Goal: Information Seeking & Learning: Find specific fact

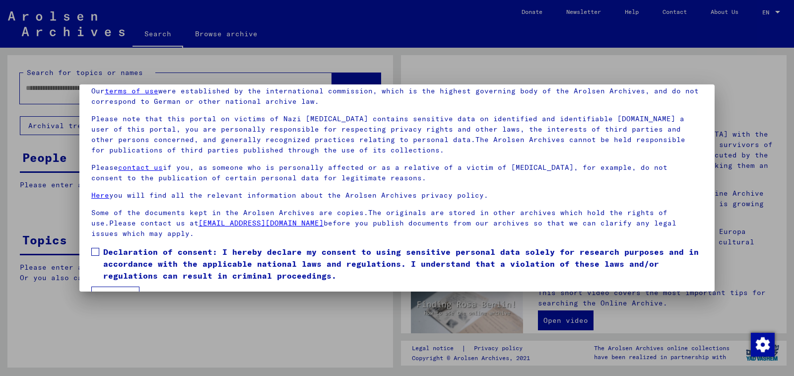
scroll to position [69, 0]
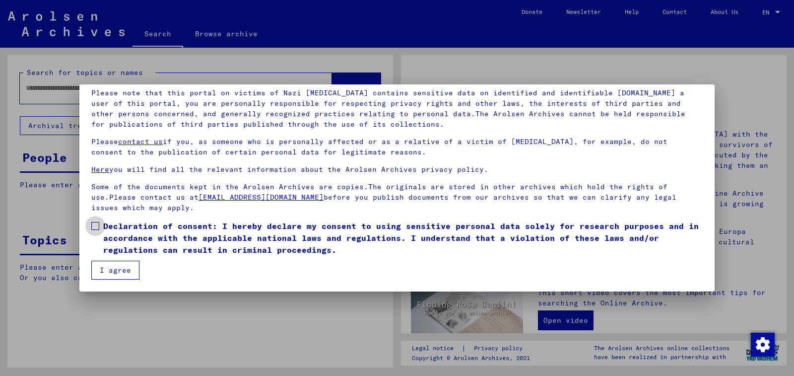
click at [96, 224] on span at bounding box center [95, 226] width 8 height 8
click at [113, 270] on button "I agree" at bounding box center [115, 270] width 48 height 19
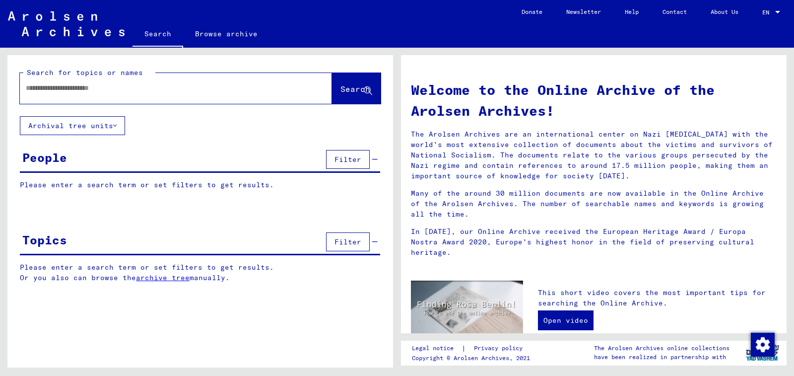
click at [120, 86] on input "text" at bounding box center [164, 88] width 276 height 10
type input "**********"
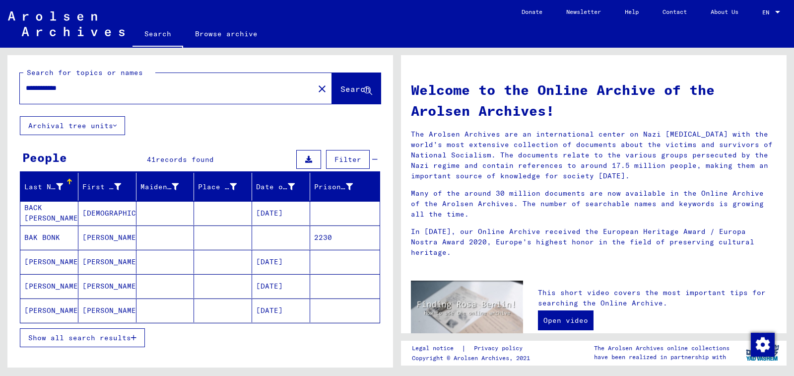
click at [87, 336] on span "Show all search results" at bounding box center [79, 337] width 103 height 9
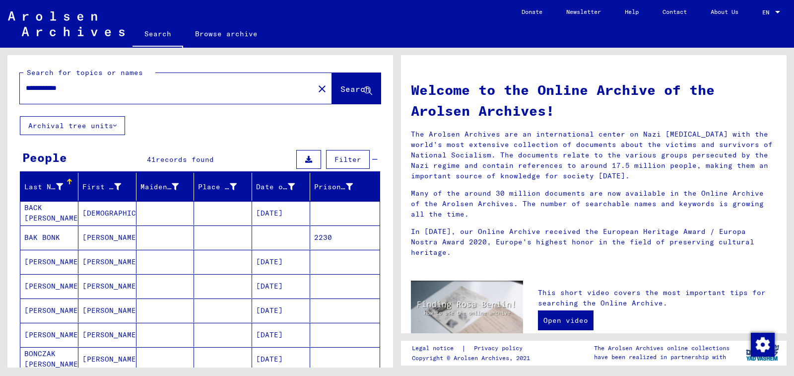
click at [271, 231] on mat-cell at bounding box center [281, 237] width 58 height 24
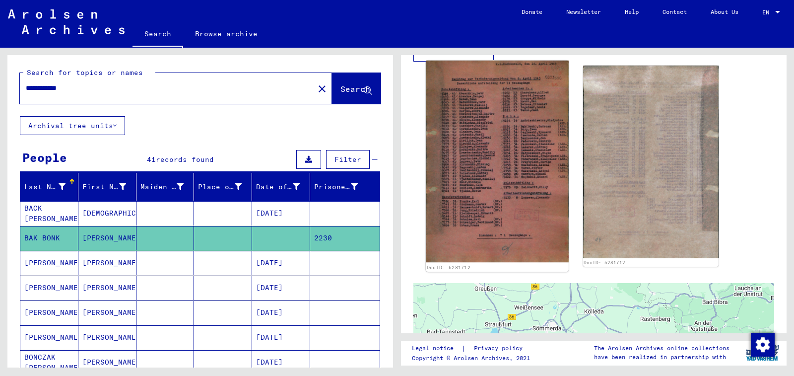
click at [506, 194] on img at bounding box center [497, 161] width 142 height 201
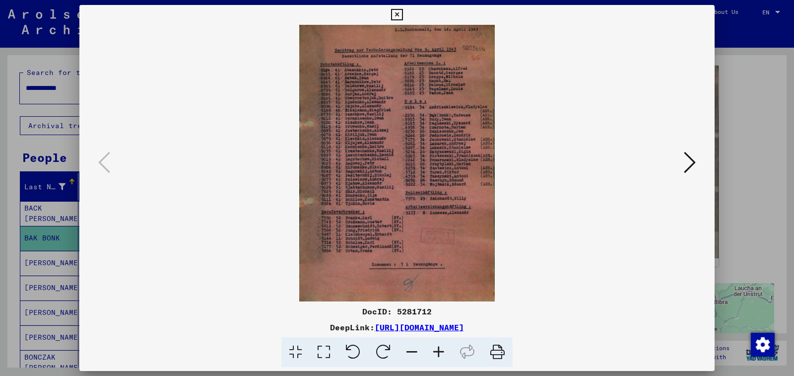
click at [444, 348] on icon at bounding box center [438, 352] width 27 height 30
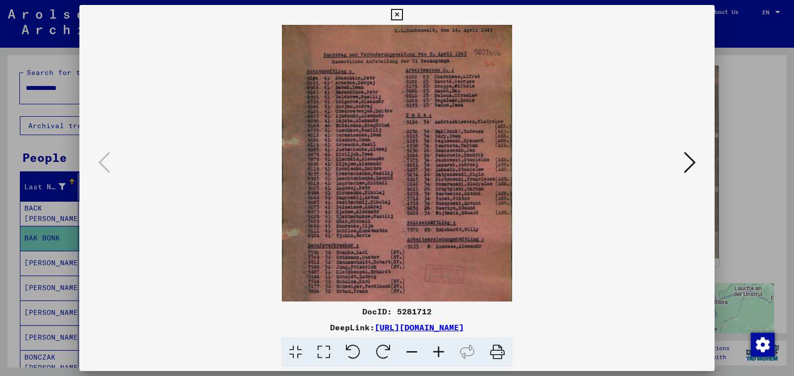
click at [444, 348] on icon at bounding box center [438, 352] width 27 height 30
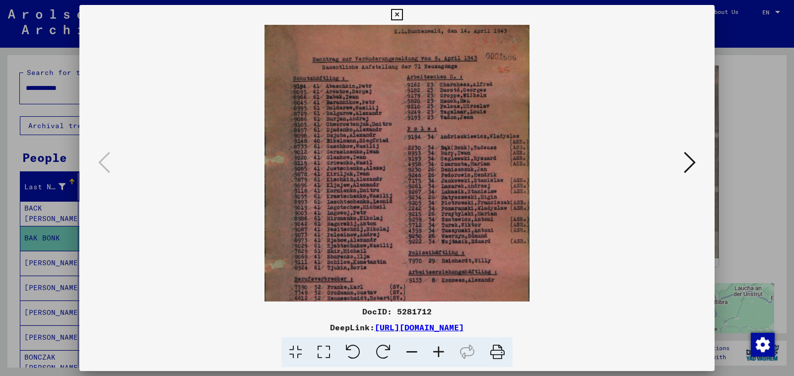
click at [444, 348] on icon at bounding box center [438, 352] width 27 height 30
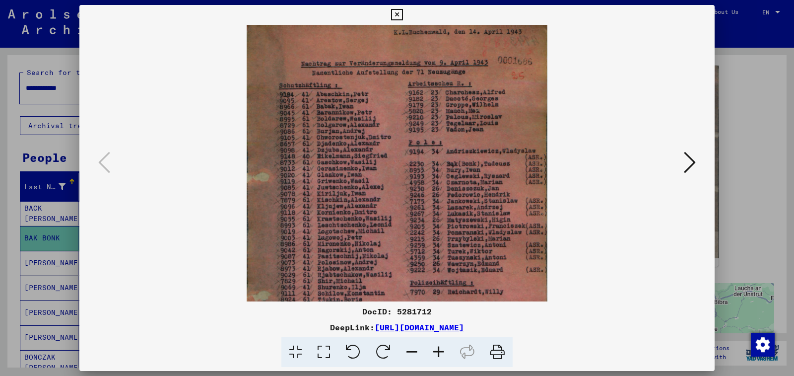
click at [444, 348] on icon at bounding box center [438, 352] width 27 height 30
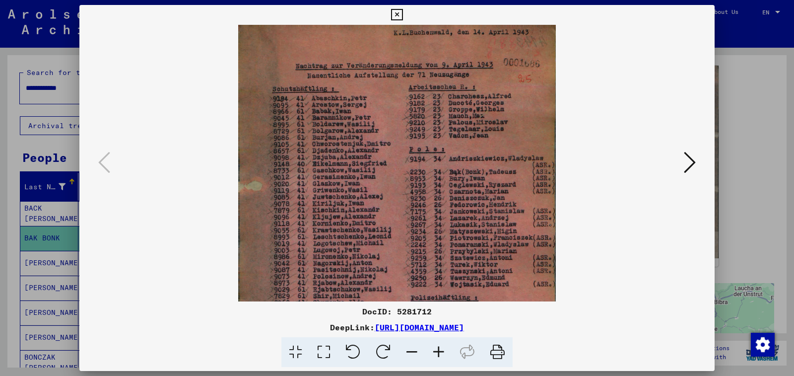
click at [444, 348] on icon at bounding box center [438, 352] width 27 height 30
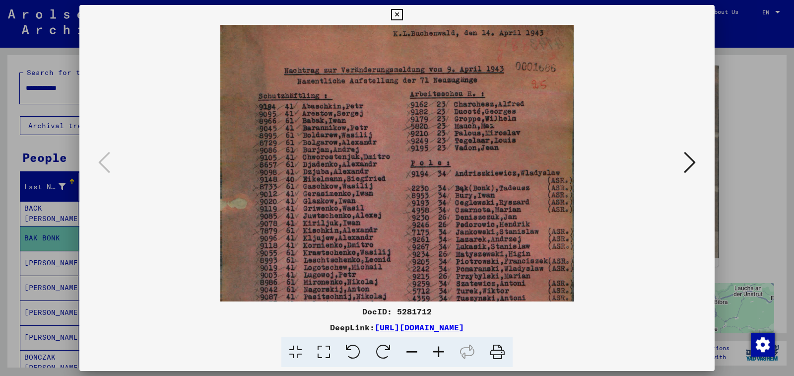
click at [444, 348] on icon at bounding box center [438, 352] width 27 height 30
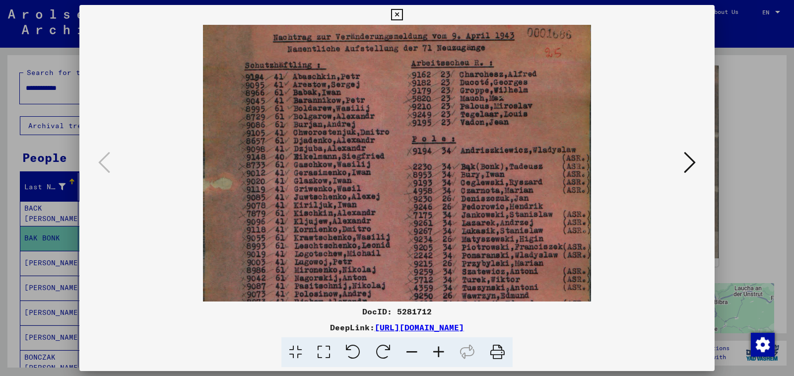
scroll to position [43, 0]
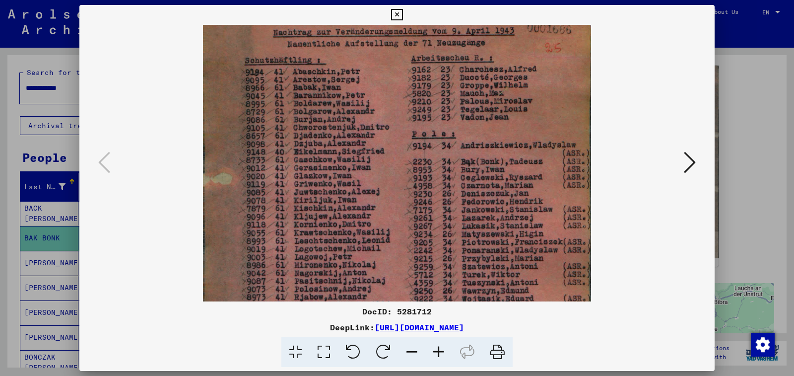
drag, startPoint x: 387, startPoint y: 239, endPoint x: 390, endPoint y: 197, distance: 42.3
click at [390, 197] on img at bounding box center [397, 256] width 388 height 549
click at [402, 14] on icon at bounding box center [396, 15] width 11 height 12
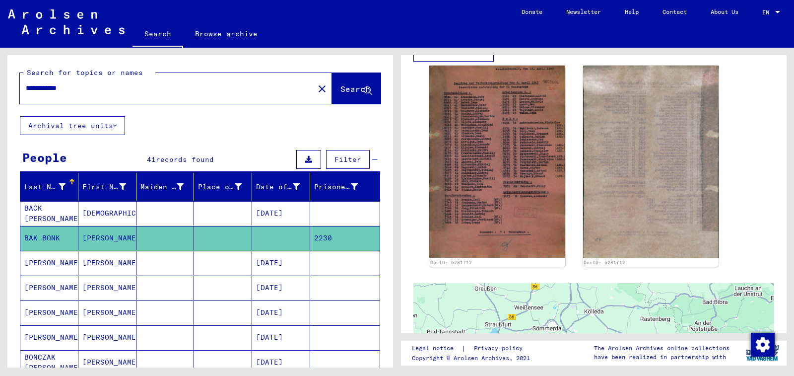
scroll to position [149, 0]
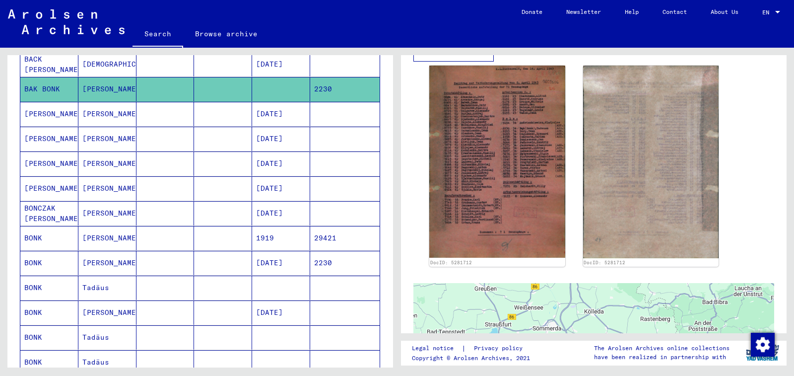
click at [259, 287] on mat-cell at bounding box center [281, 287] width 58 height 24
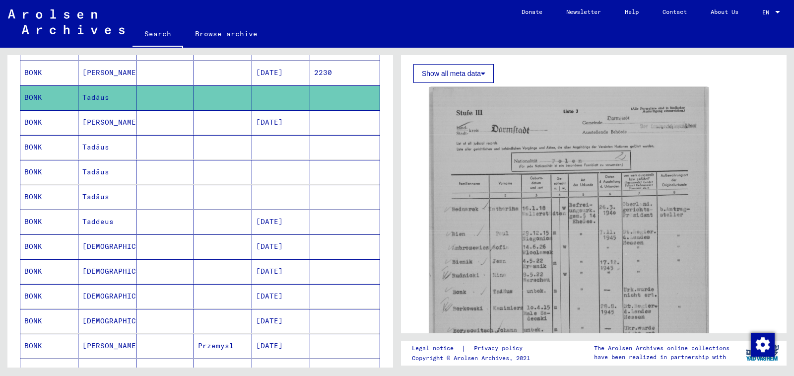
scroll to position [347, 0]
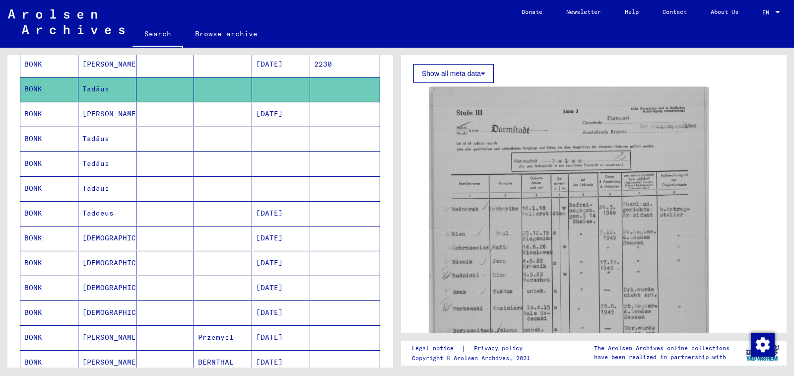
click at [274, 138] on mat-cell at bounding box center [281, 139] width 58 height 24
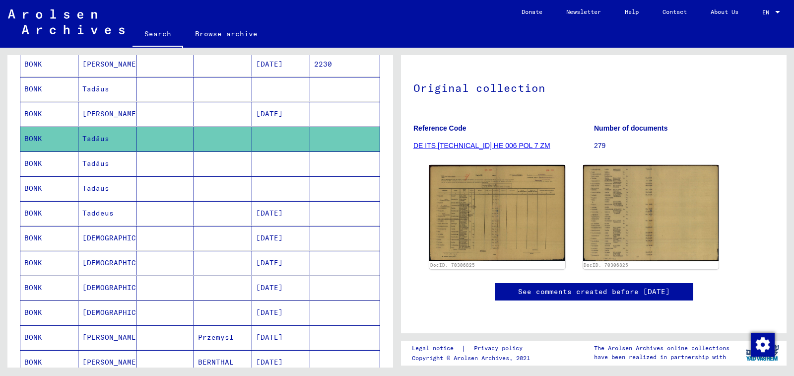
scroll to position [99, 0]
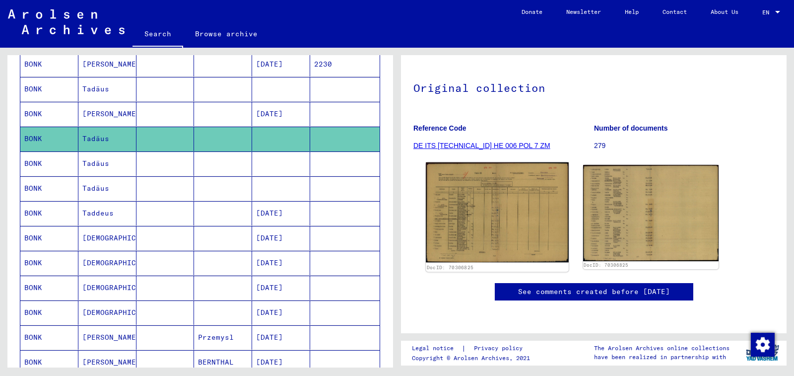
click at [456, 182] on img at bounding box center [497, 212] width 142 height 100
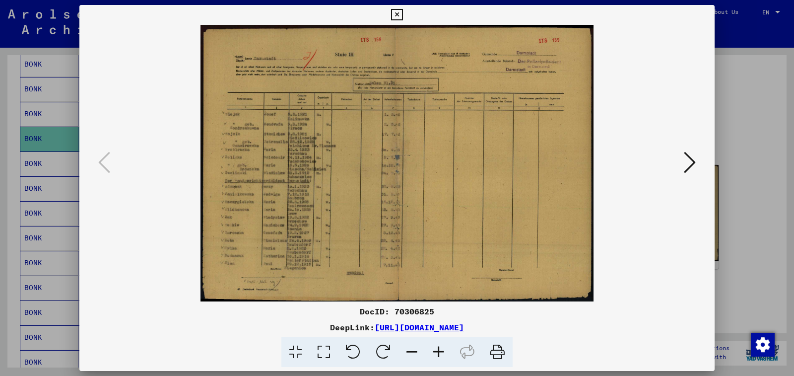
click at [435, 348] on icon at bounding box center [438, 352] width 27 height 30
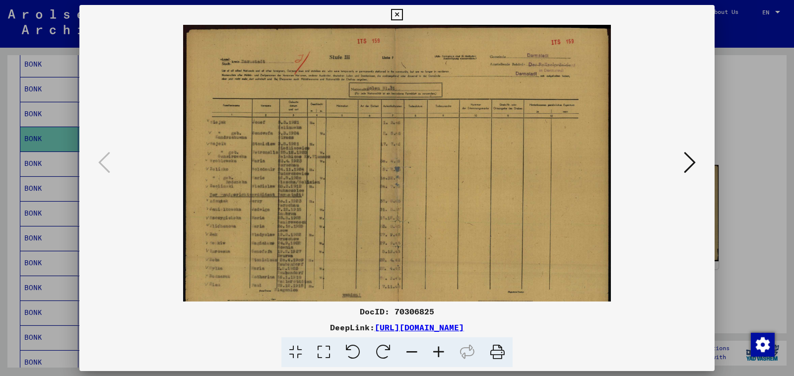
click at [435, 348] on icon at bounding box center [438, 352] width 27 height 30
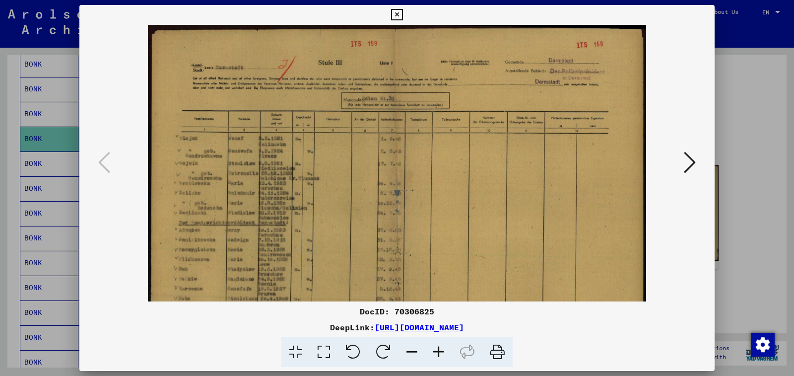
click at [435, 348] on icon at bounding box center [438, 352] width 27 height 30
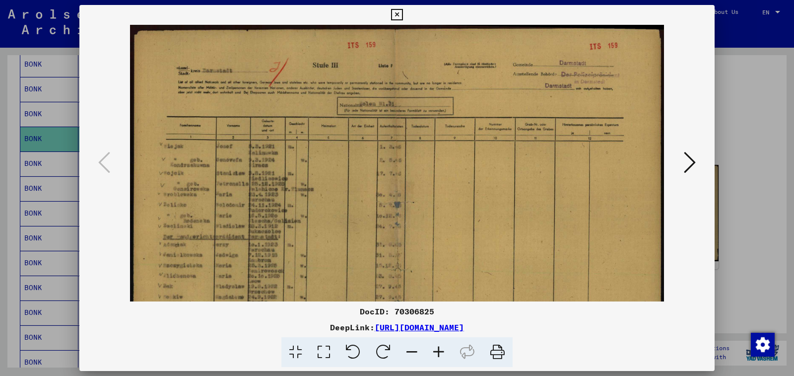
click at [435, 348] on icon at bounding box center [438, 352] width 27 height 30
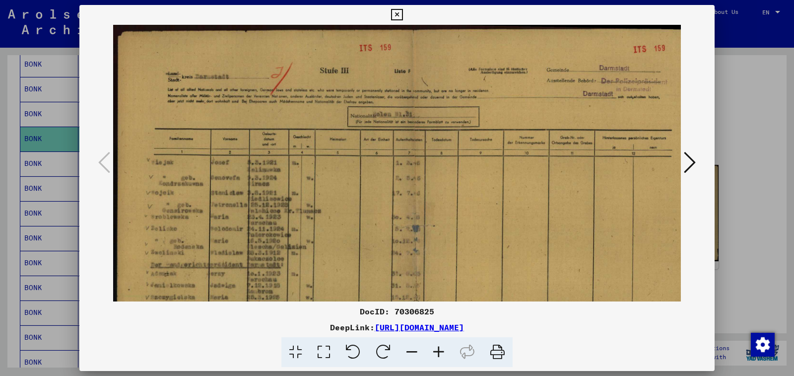
click at [435, 348] on icon at bounding box center [438, 352] width 27 height 30
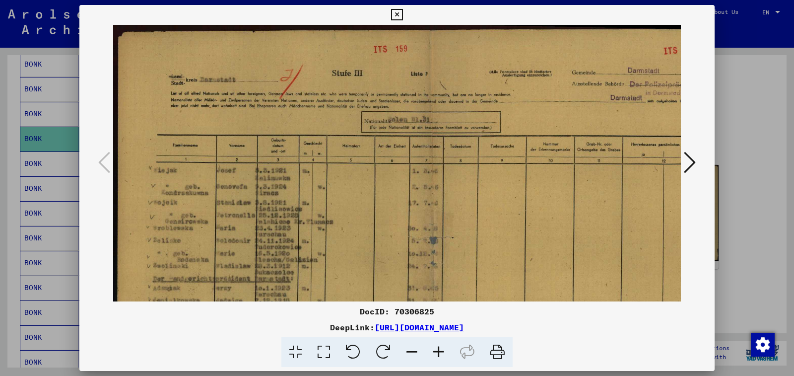
click at [435, 348] on icon at bounding box center [438, 352] width 27 height 30
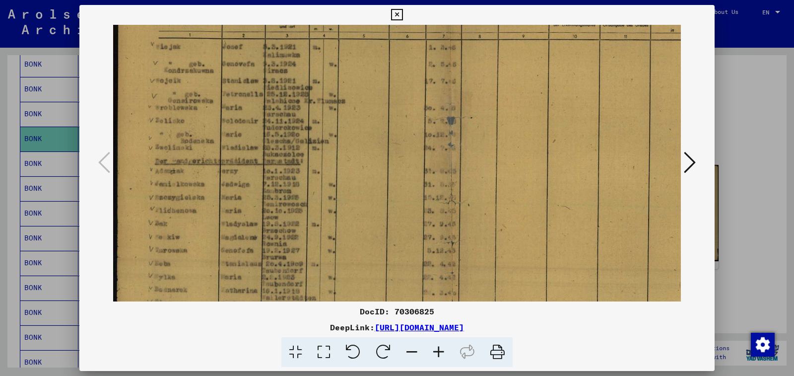
scroll to position [156, 0]
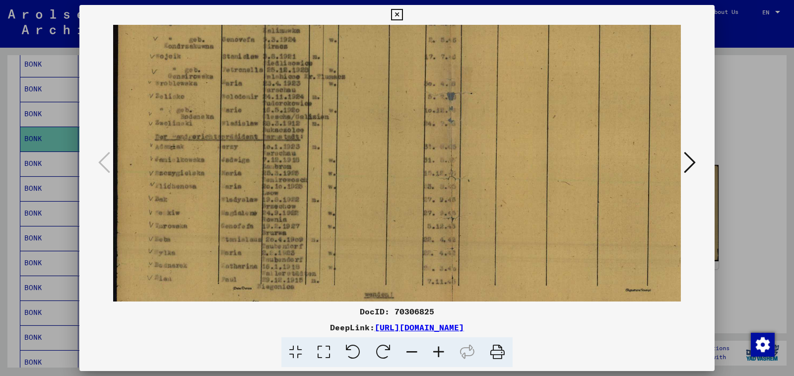
drag, startPoint x: 296, startPoint y: 229, endPoint x: 337, endPoint y: 73, distance: 161.2
click at [337, 73] on img at bounding box center [450, 106] width 675 height 475
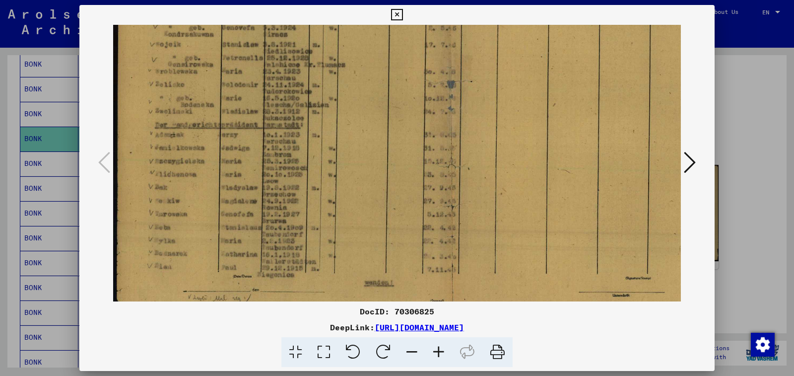
scroll to position [198, 0]
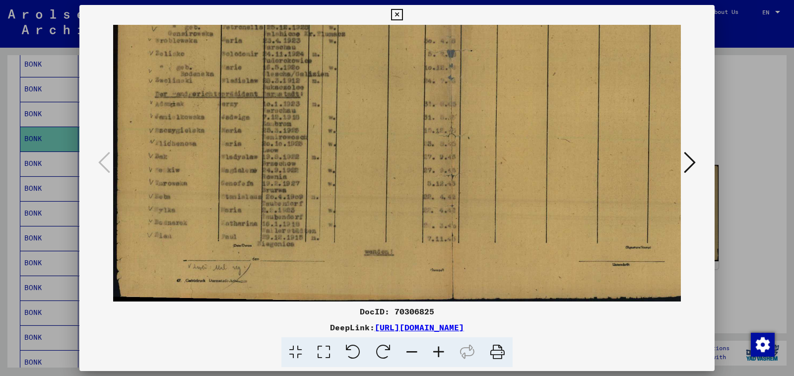
drag, startPoint x: 438, startPoint y: 262, endPoint x: 540, endPoint y: 167, distance: 139.4
click at [540, 167] on img at bounding box center [450, 63] width 675 height 475
click at [405, 11] on div at bounding box center [396, 15] width 17 height 20
click at [402, 15] on icon at bounding box center [396, 15] width 11 height 12
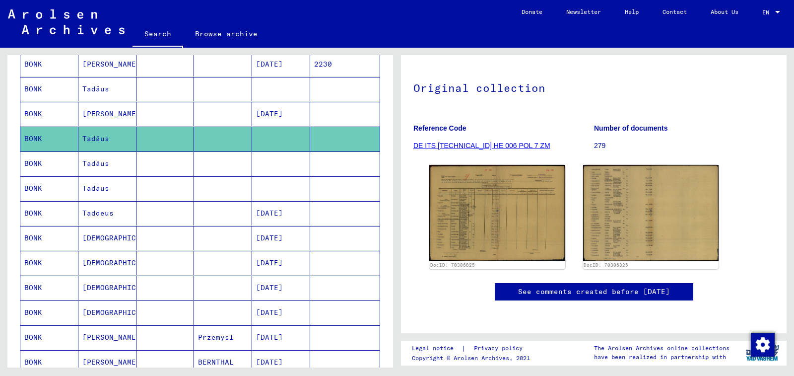
click at [296, 155] on mat-cell at bounding box center [281, 163] width 58 height 24
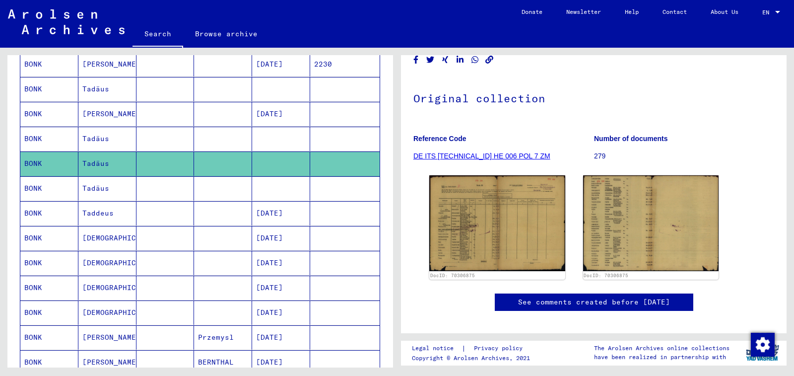
scroll to position [99, 0]
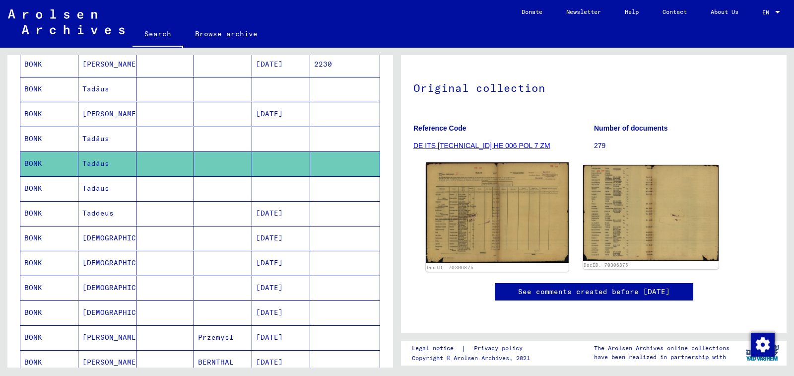
click at [515, 221] on img at bounding box center [497, 212] width 142 height 101
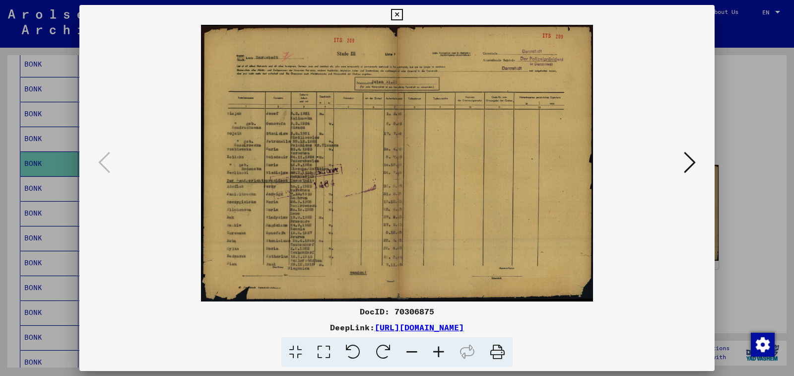
click at [441, 347] on icon at bounding box center [438, 352] width 27 height 30
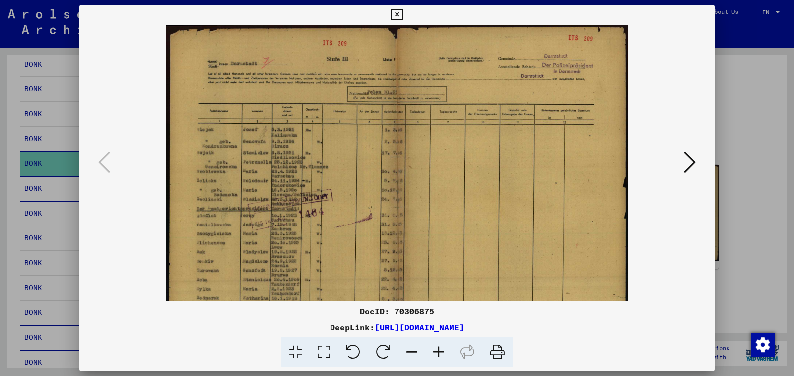
click at [441, 347] on icon at bounding box center [438, 352] width 27 height 30
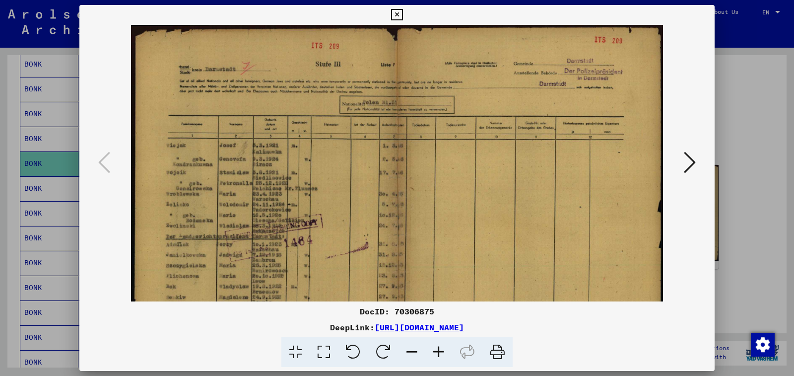
click at [441, 347] on icon at bounding box center [438, 352] width 27 height 30
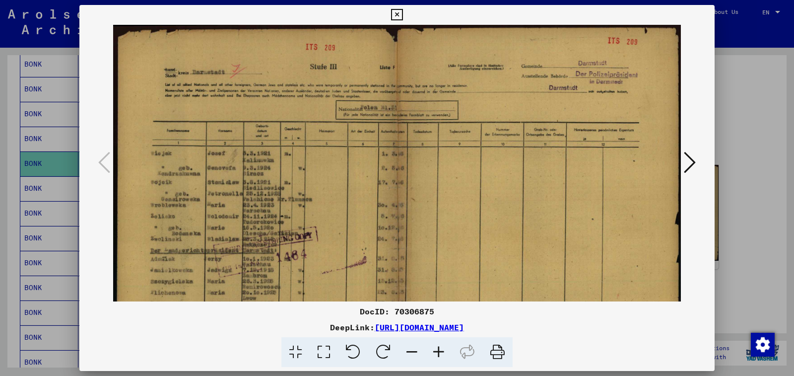
click at [441, 347] on icon at bounding box center [438, 352] width 27 height 30
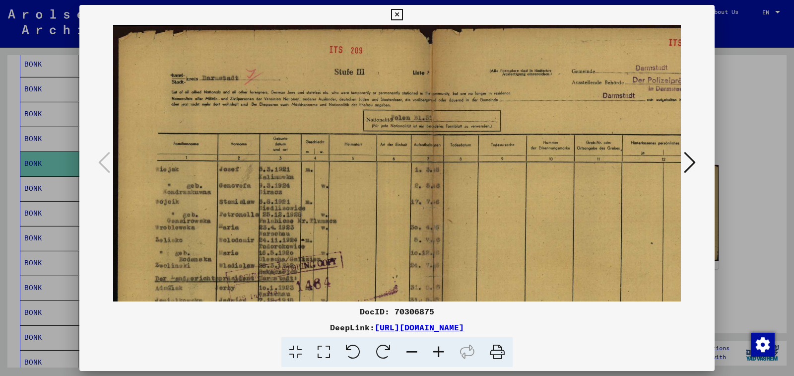
click at [441, 347] on icon at bounding box center [438, 352] width 27 height 30
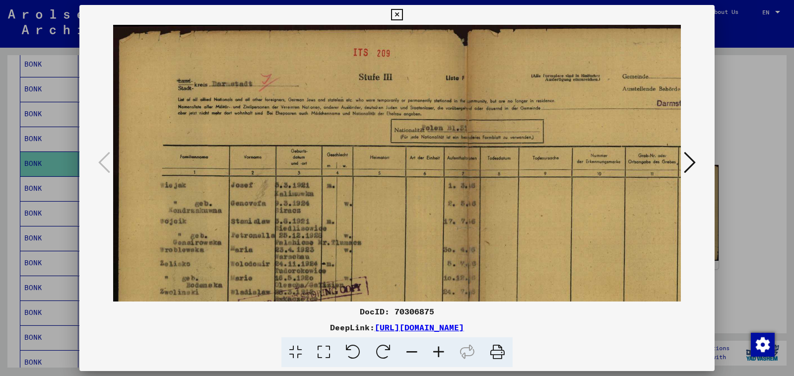
click at [441, 347] on icon at bounding box center [438, 352] width 27 height 30
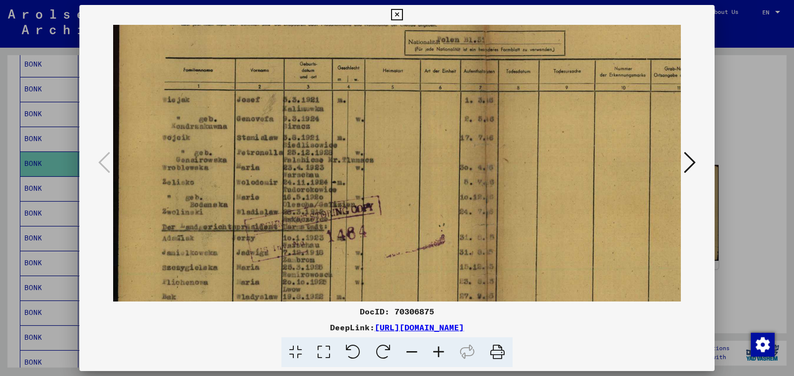
scroll to position [121, 0]
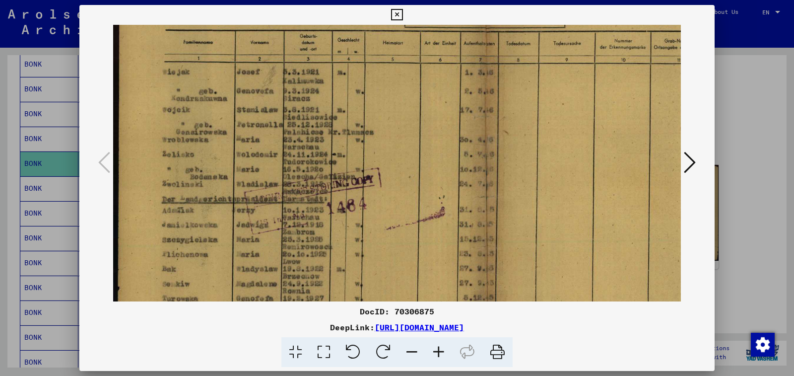
drag, startPoint x: 271, startPoint y: 257, endPoint x: 299, endPoint y: 136, distance: 124.1
click at [299, 136] on img at bounding box center [484, 166] width 743 height 525
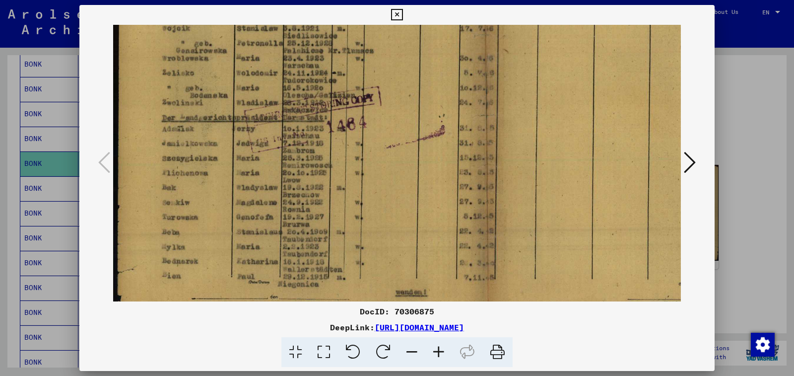
drag, startPoint x: 285, startPoint y: 267, endPoint x: 308, endPoint y: 186, distance: 84.4
click at [308, 186] on img at bounding box center [484, 84] width 743 height 525
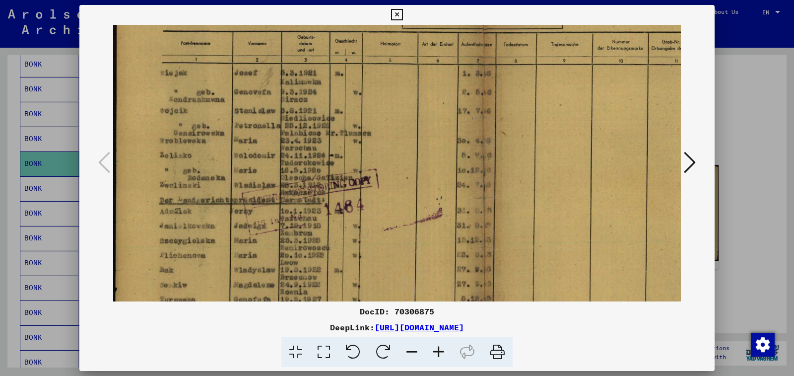
scroll to position [117, 2]
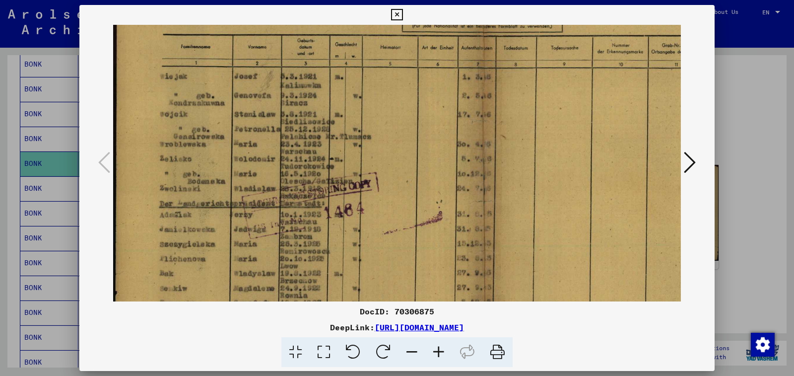
drag, startPoint x: 299, startPoint y: 270, endPoint x: 300, endPoint y: 356, distance: 85.9
click at [300, 356] on div "DocID: 70306875 DeepLink: [URL][DOMAIN_NAME]" at bounding box center [396, 186] width 635 height 362
click at [402, 12] on icon at bounding box center [396, 15] width 11 height 12
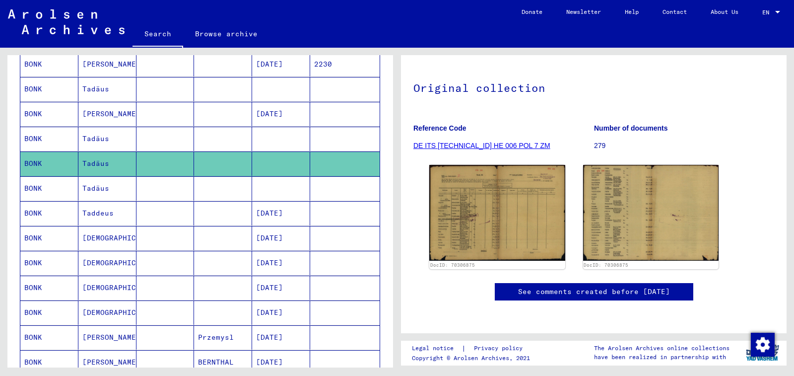
click at [310, 192] on mat-cell at bounding box center [344, 188] width 69 height 24
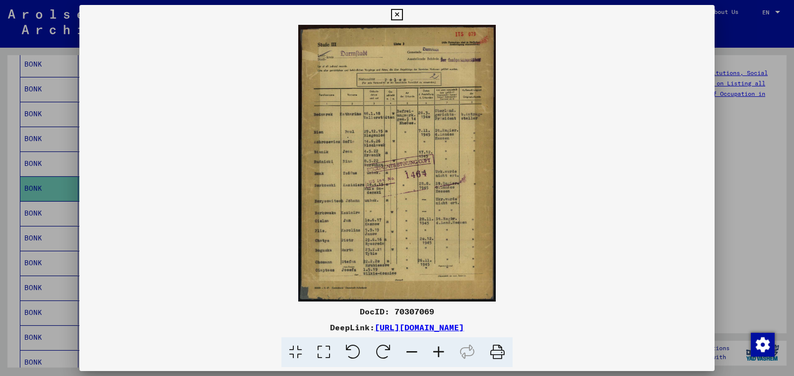
click at [446, 355] on icon at bounding box center [438, 352] width 27 height 30
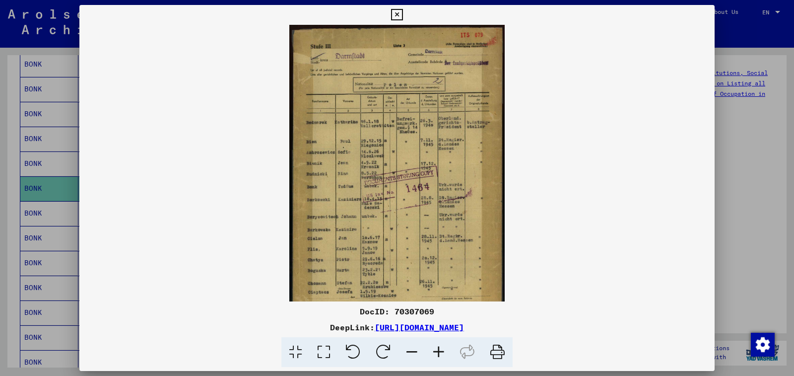
click at [446, 355] on icon at bounding box center [438, 352] width 27 height 30
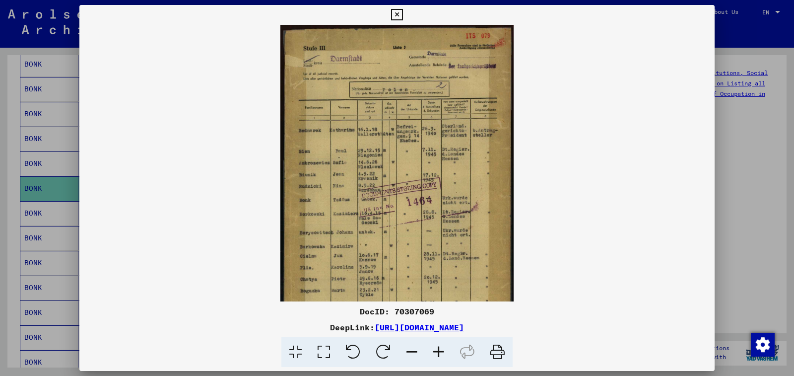
click at [446, 355] on icon at bounding box center [438, 352] width 27 height 30
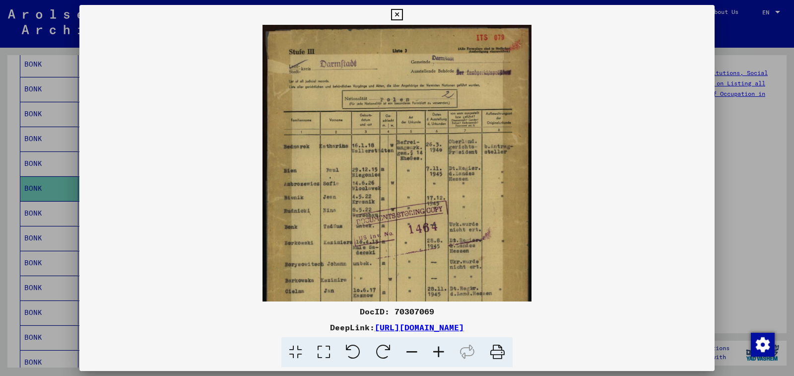
click at [446, 355] on icon at bounding box center [438, 352] width 27 height 30
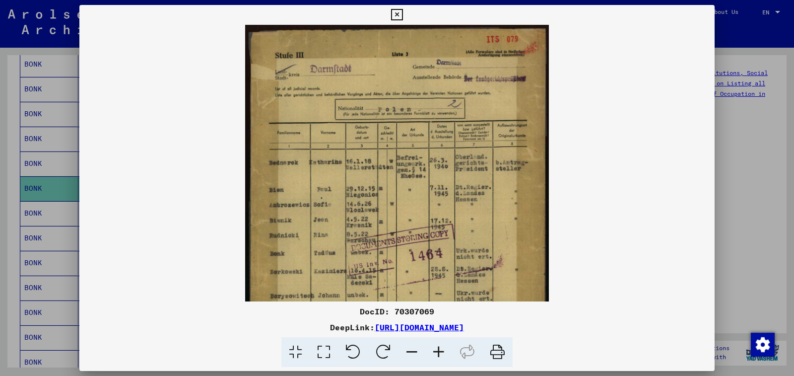
click at [446, 355] on icon at bounding box center [438, 352] width 27 height 30
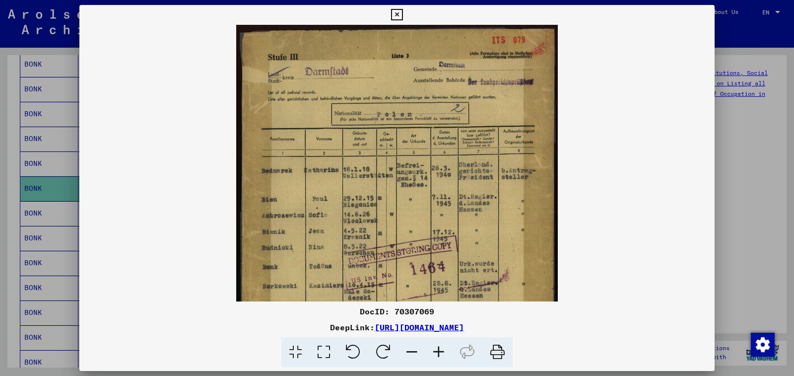
click at [446, 355] on icon at bounding box center [438, 352] width 27 height 30
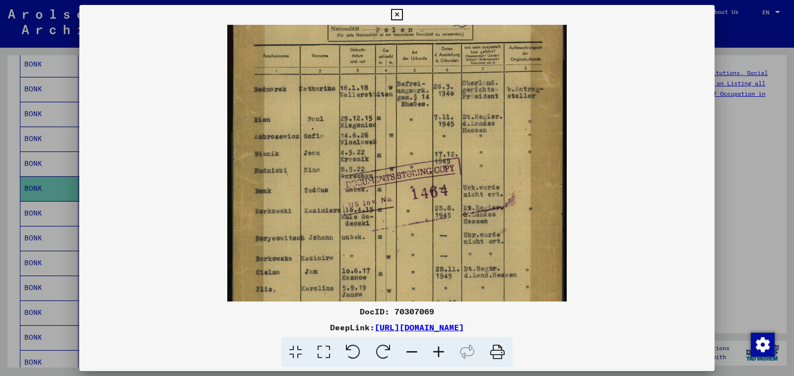
scroll to position [93, 0]
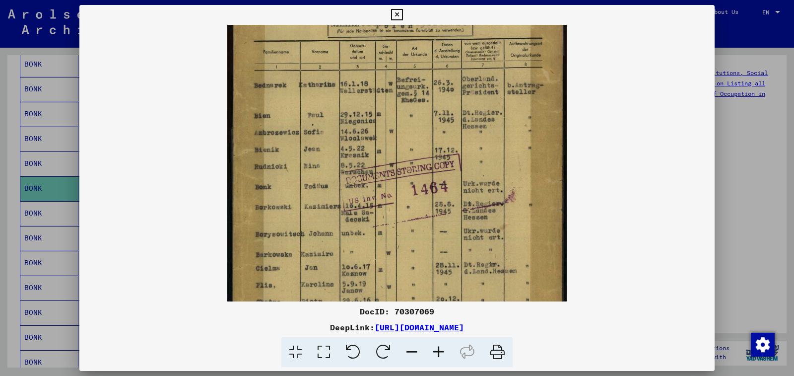
drag, startPoint x: 335, startPoint y: 238, endPoint x: 340, endPoint y: 144, distance: 93.4
click at [340, 144] on img at bounding box center [396, 169] width 339 height 475
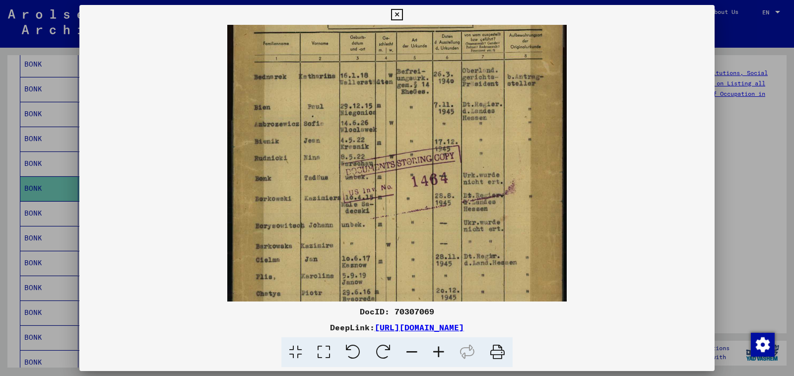
drag, startPoint x: 361, startPoint y: 268, endPoint x: 360, endPoint y: 260, distance: 8.5
click at [360, 260] on img at bounding box center [396, 160] width 339 height 475
click at [402, 12] on icon at bounding box center [396, 15] width 11 height 12
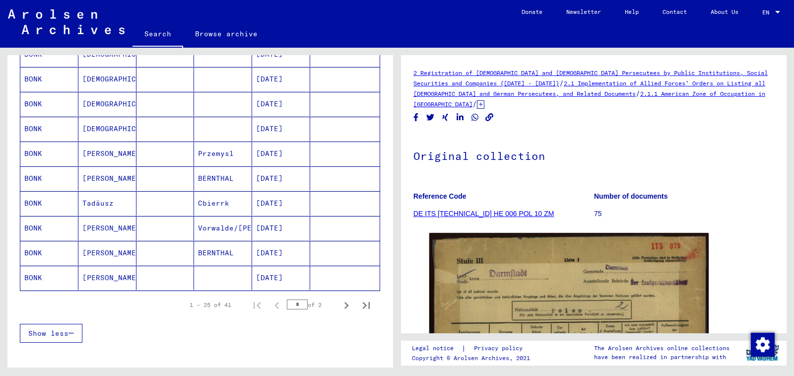
scroll to position [0, 0]
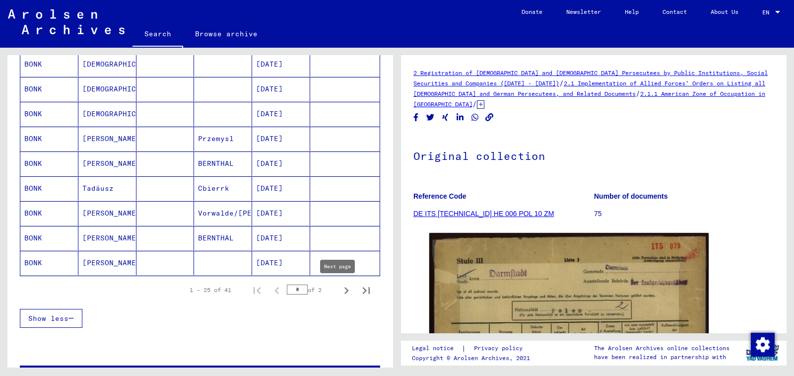
click at [341, 292] on icon "Next page" at bounding box center [346, 290] width 14 height 14
type input "*"
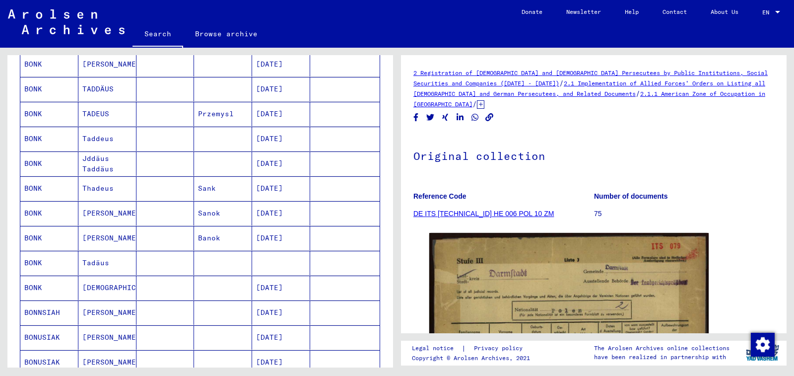
scroll to position [298, 0]
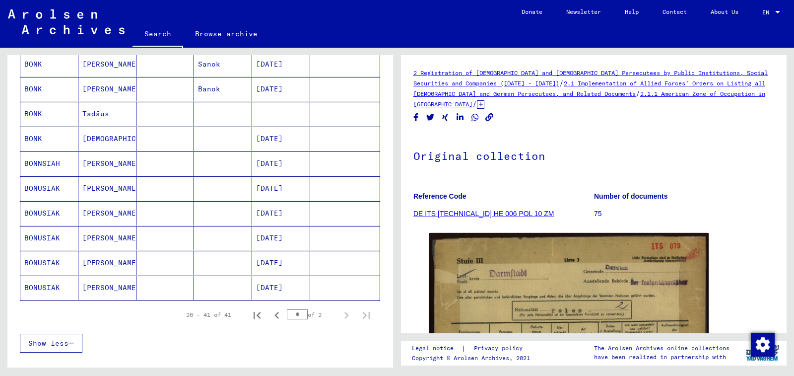
click at [288, 123] on mat-cell at bounding box center [281, 114] width 58 height 24
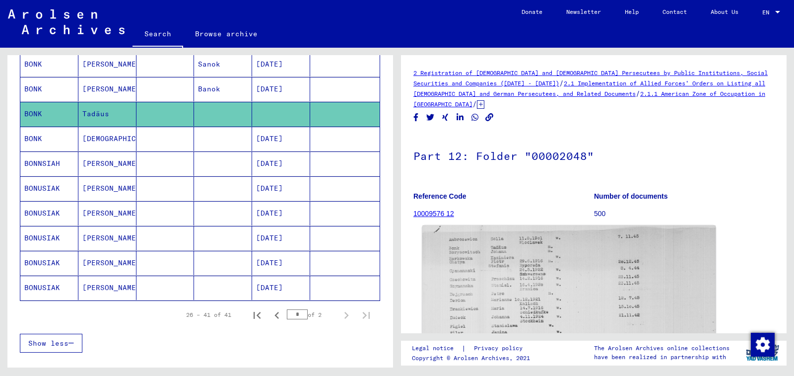
click at [523, 249] on img at bounding box center [568, 379] width 293 height 309
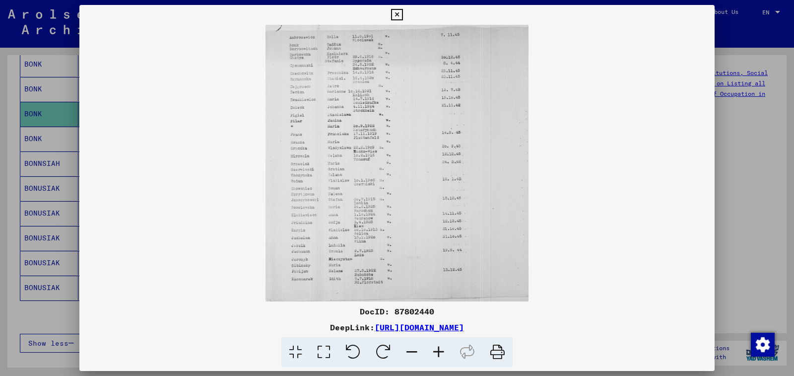
click at [436, 351] on icon at bounding box center [438, 352] width 27 height 30
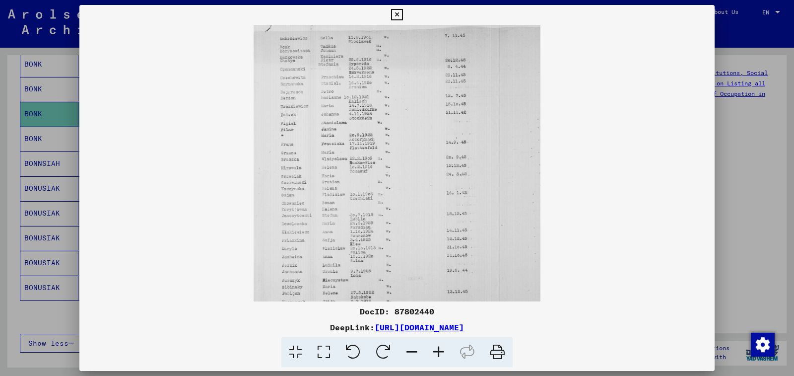
click at [436, 351] on icon at bounding box center [438, 352] width 27 height 30
click at [437, 351] on icon at bounding box center [438, 352] width 27 height 30
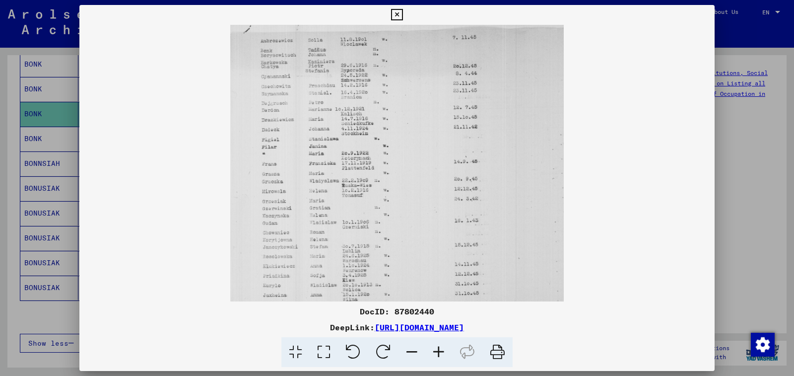
click at [437, 351] on icon at bounding box center [438, 352] width 27 height 30
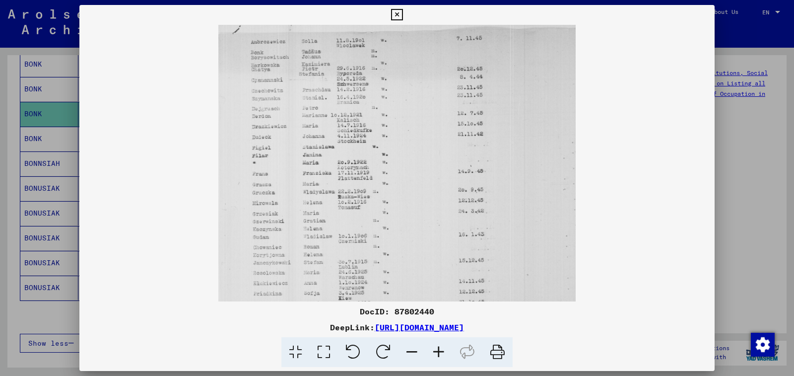
click at [437, 351] on icon at bounding box center [438, 352] width 27 height 30
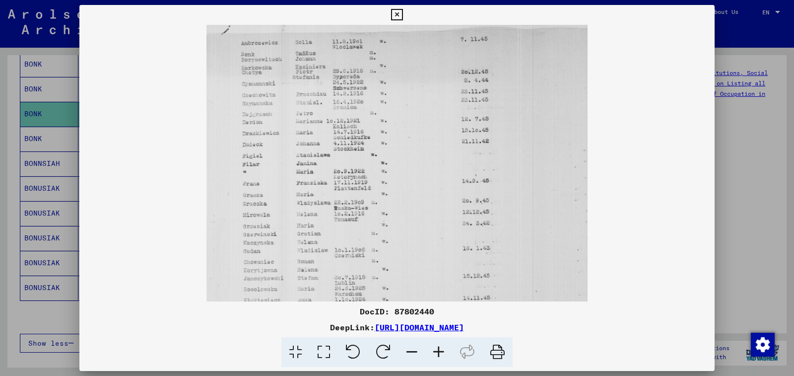
click at [437, 351] on icon at bounding box center [438, 352] width 27 height 30
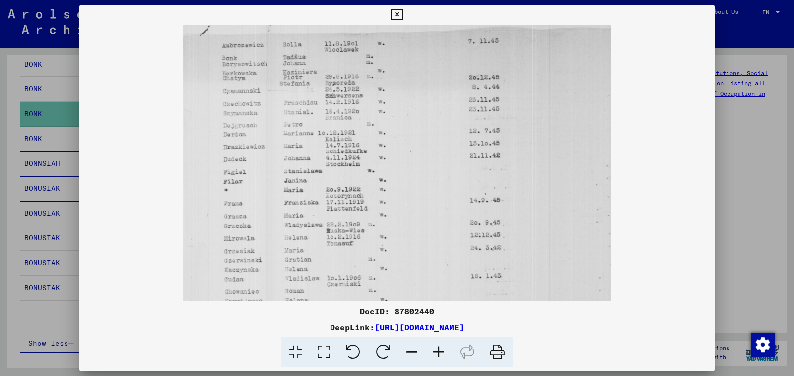
click at [437, 351] on icon at bounding box center [438, 352] width 27 height 30
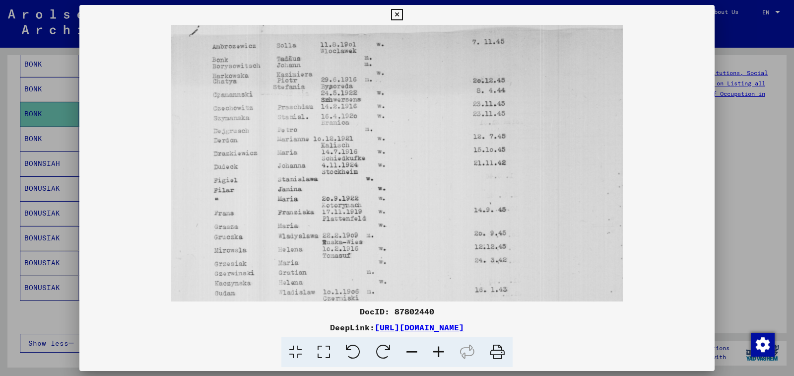
click at [437, 351] on icon at bounding box center [438, 352] width 27 height 30
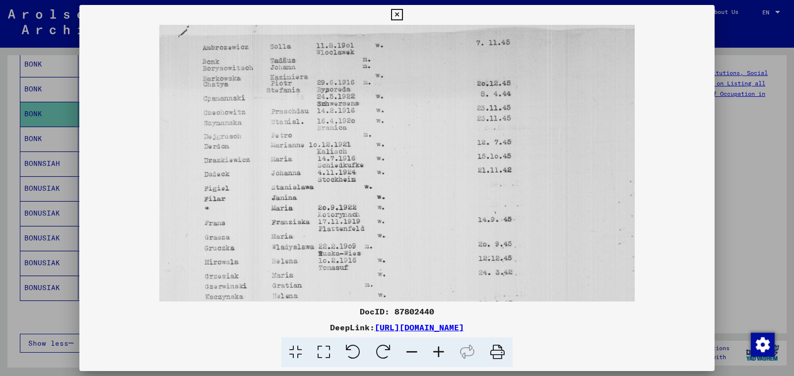
click at [437, 351] on icon at bounding box center [438, 352] width 27 height 30
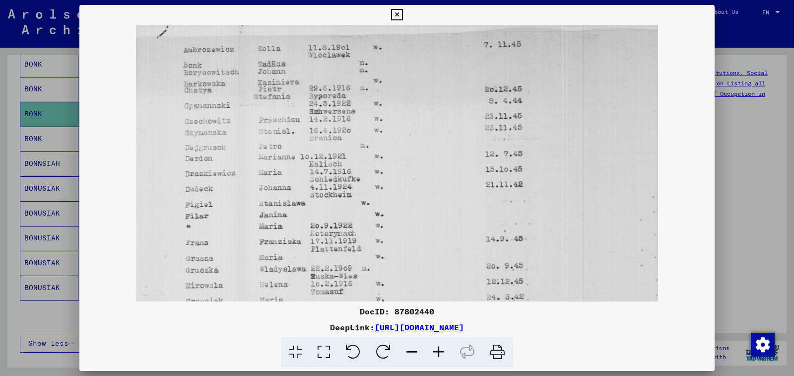
click at [437, 351] on icon at bounding box center [438, 352] width 27 height 30
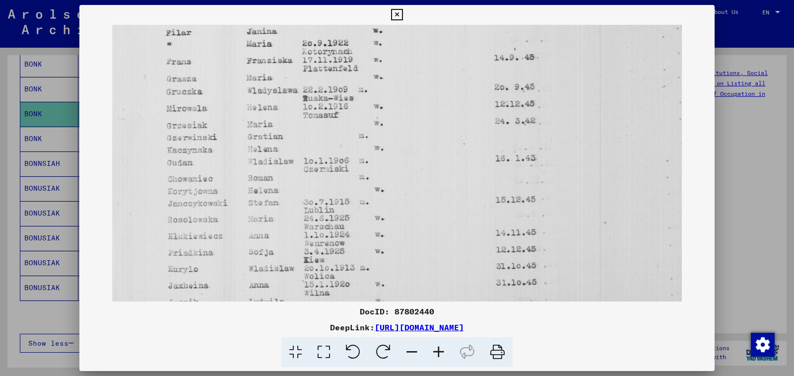
drag, startPoint x: 233, startPoint y: 252, endPoint x: 262, endPoint y: 51, distance: 202.6
click at [262, 51] on img at bounding box center [397, 123] width 570 height 599
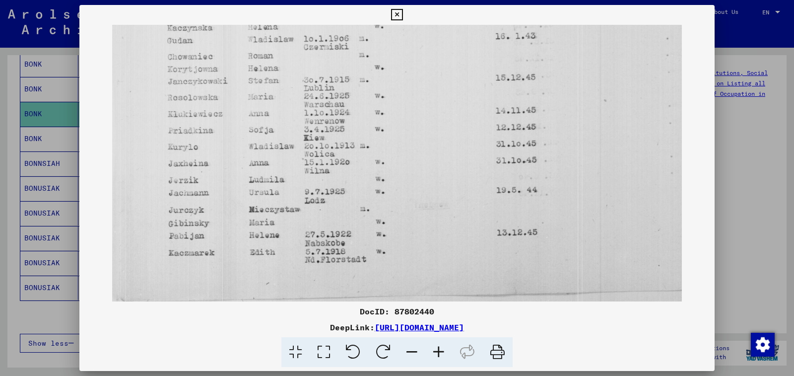
drag, startPoint x: 280, startPoint y: 243, endPoint x: 295, endPoint y: 113, distance: 130.4
click at [295, 113] on img at bounding box center [397, 1] width 570 height 599
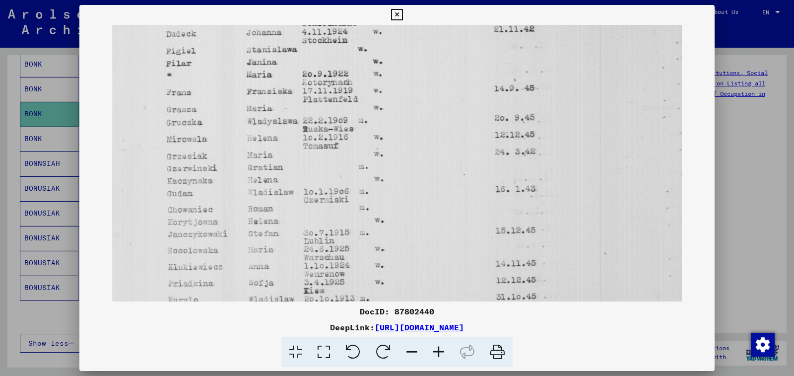
drag, startPoint x: 284, startPoint y: 147, endPoint x: 292, endPoint y: 224, distance: 77.3
click at [299, 278] on img at bounding box center [397, 154] width 570 height 599
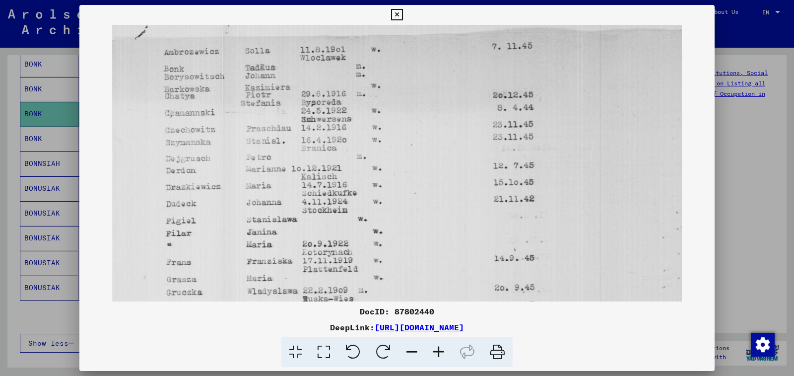
drag, startPoint x: 267, startPoint y: 89, endPoint x: 288, endPoint y: 265, distance: 177.4
click at [288, 265] on img at bounding box center [397, 324] width 570 height 599
click at [402, 16] on icon at bounding box center [396, 15] width 11 height 12
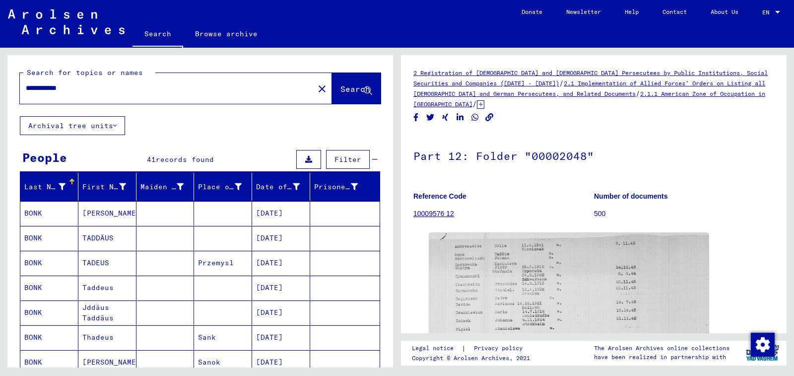
click at [109, 84] on input "**********" at bounding box center [167, 88] width 282 height 10
